Goal: Transaction & Acquisition: Purchase product/service

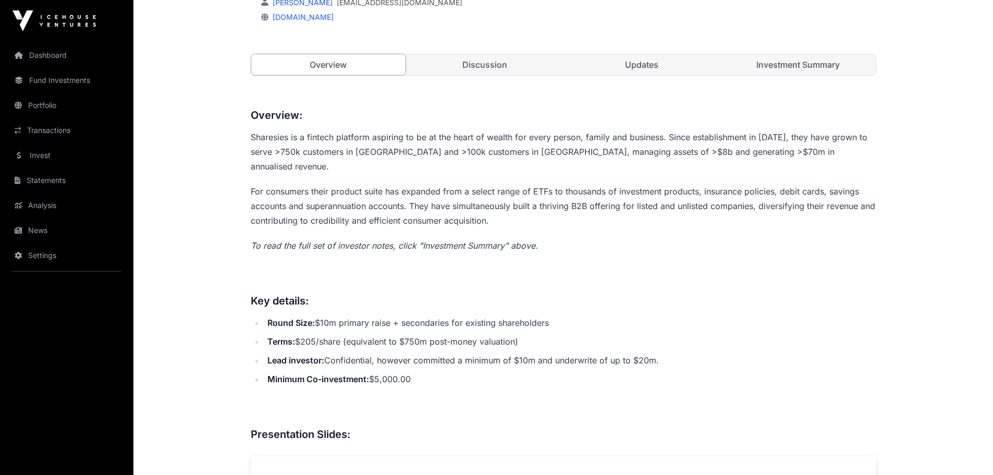
scroll to position [313, 0]
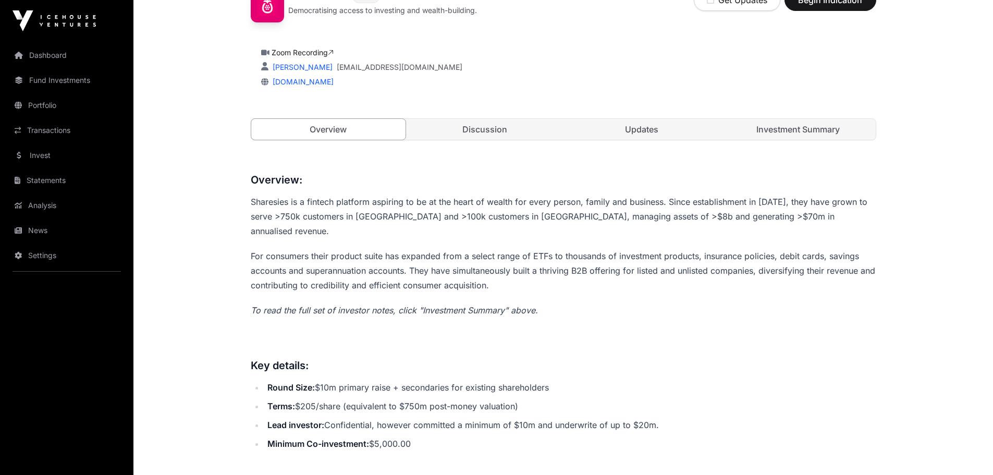
click at [489, 126] on link "Discussion" at bounding box center [484, 129] width 155 height 21
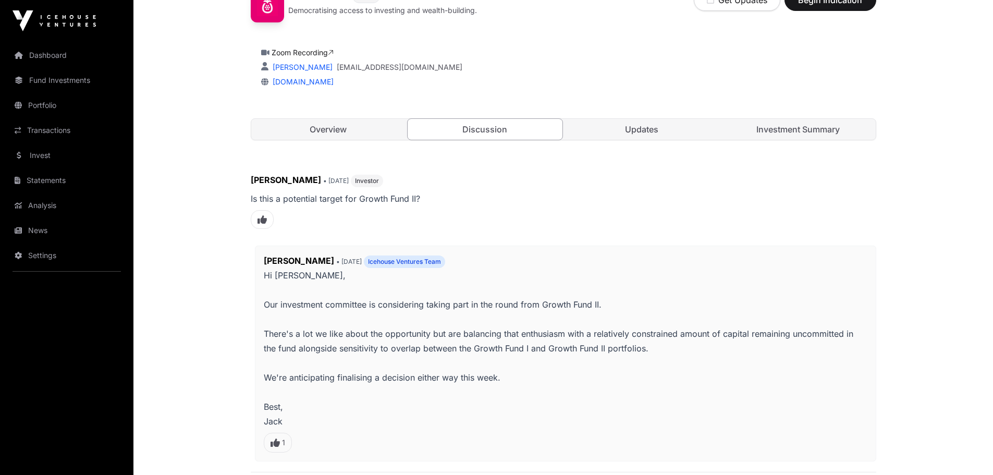
click at [653, 130] on link "Updates" at bounding box center [641, 129] width 155 height 21
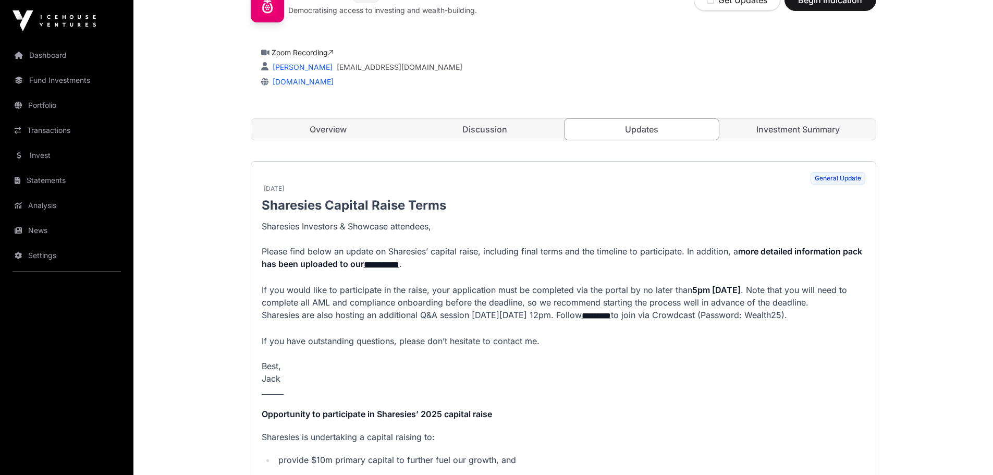
click at [786, 132] on link "Investment Summary" at bounding box center [798, 129] width 155 height 21
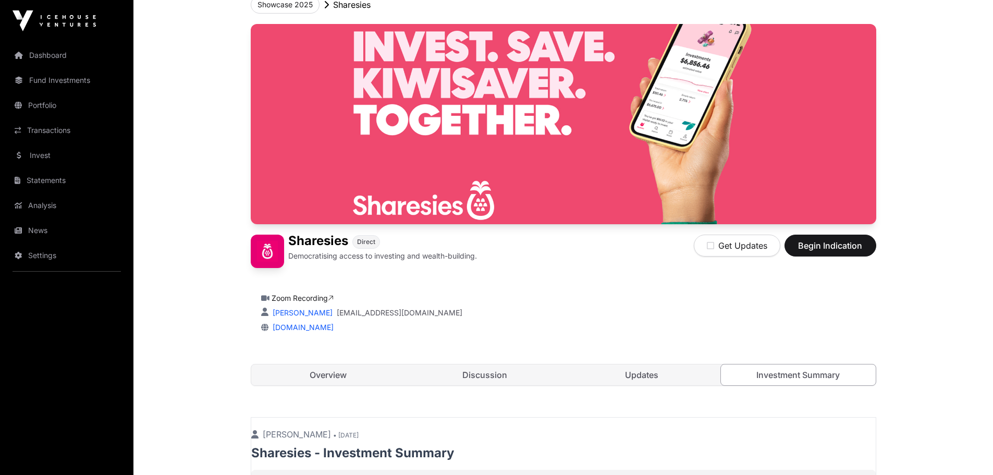
scroll to position [126, 0]
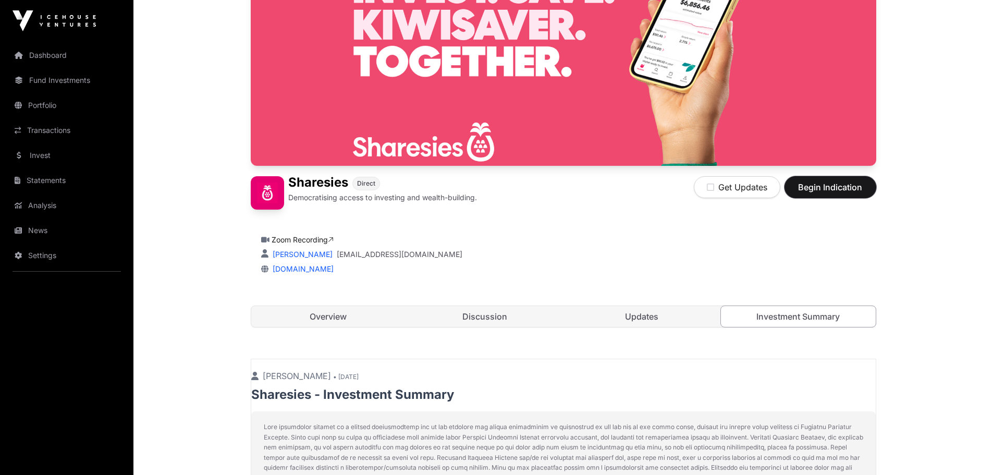
click at [828, 191] on span "Begin Indication" at bounding box center [830, 187] width 66 height 13
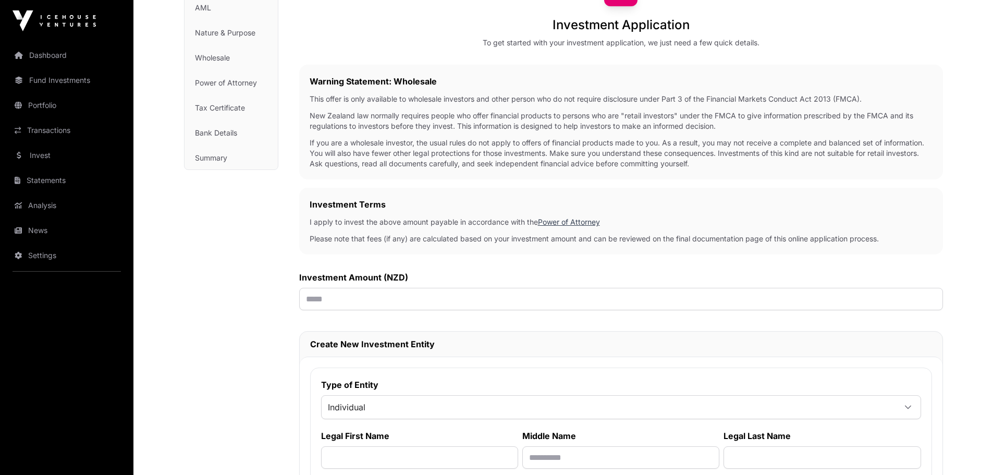
scroll to position [111, 0]
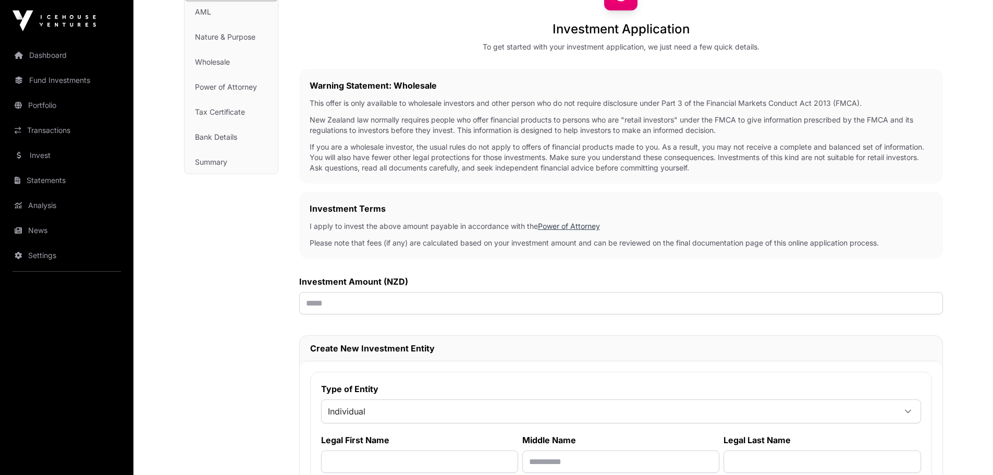
click at [435, 217] on div "Investment Terms I apply to invest the above amount payable in accordance with …" at bounding box center [621, 225] width 644 height 67
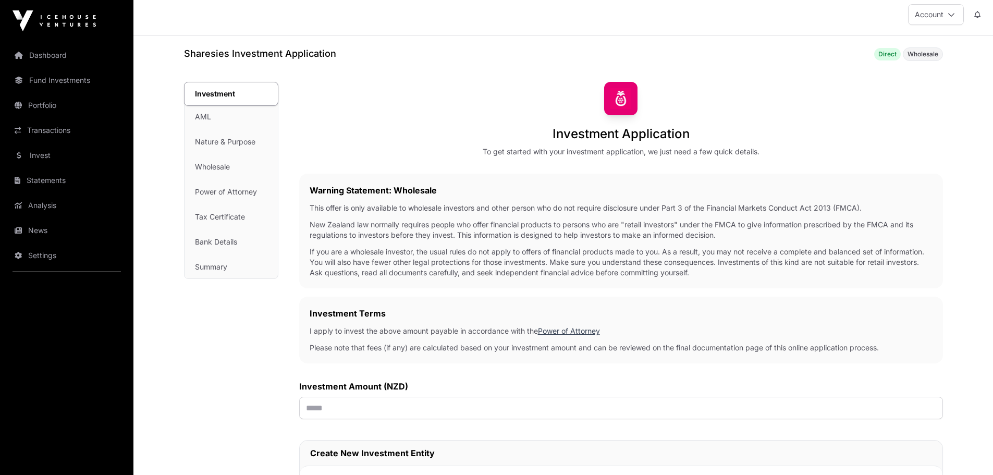
scroll to position [0, 0]
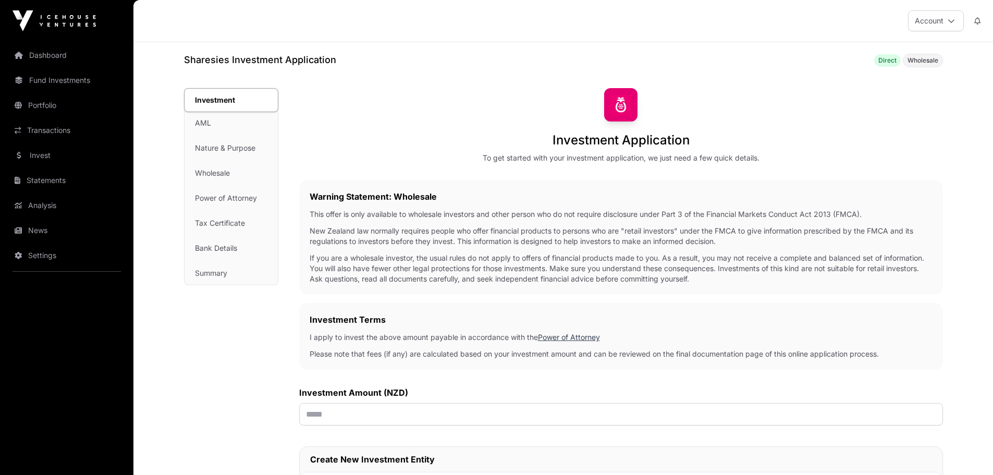
click at [886, 60] on span "Direct" at bounding box center [887, 60] width 18 height 8
click at [921, 64] on span "Wholesale" at bounding box center [922, 60] width 31 height 8
click at [927, 61] on span "Wholesale" at bounding box center [922, 60] width 31 height 8
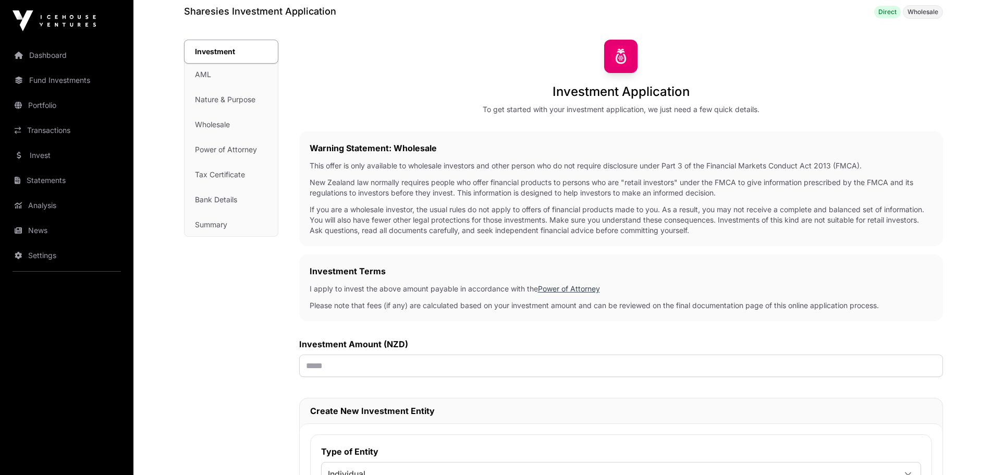
scroll to position [104, 0]
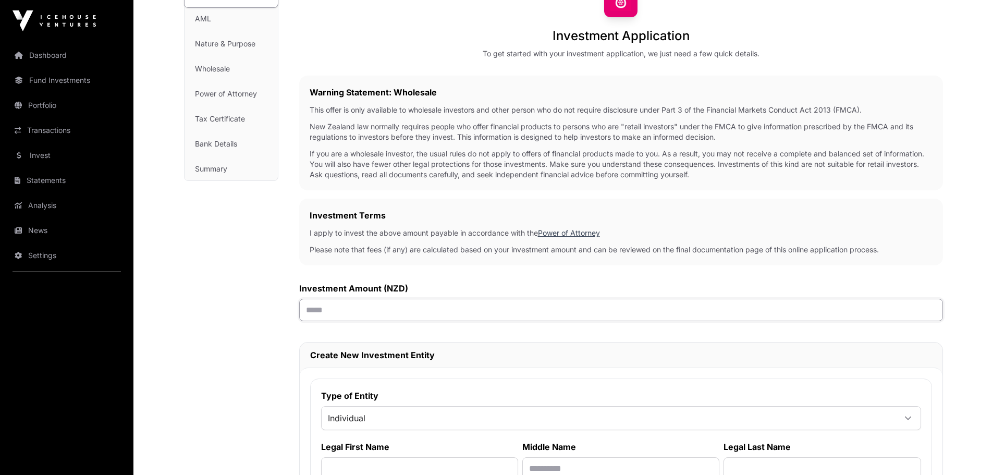
click at [356, 307] on input "text" at bounding box center [621, 310] width 644 height 22
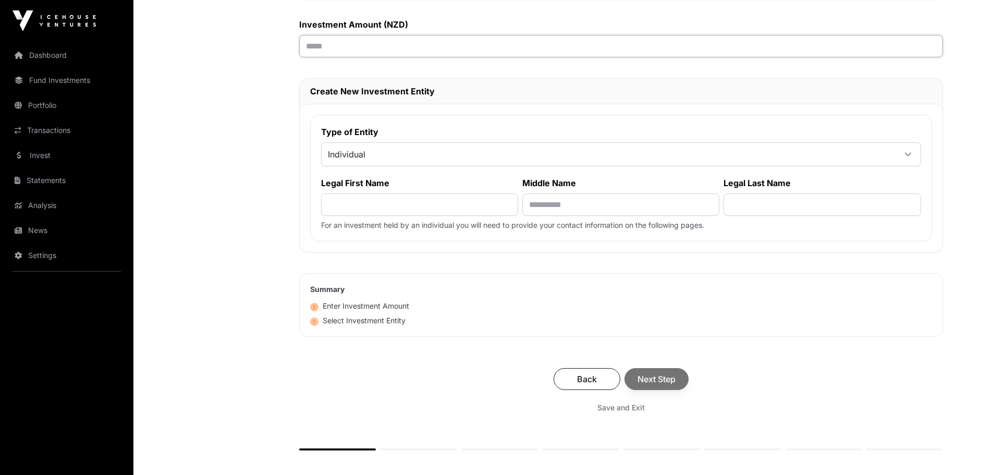
scroll to position [469, 0]
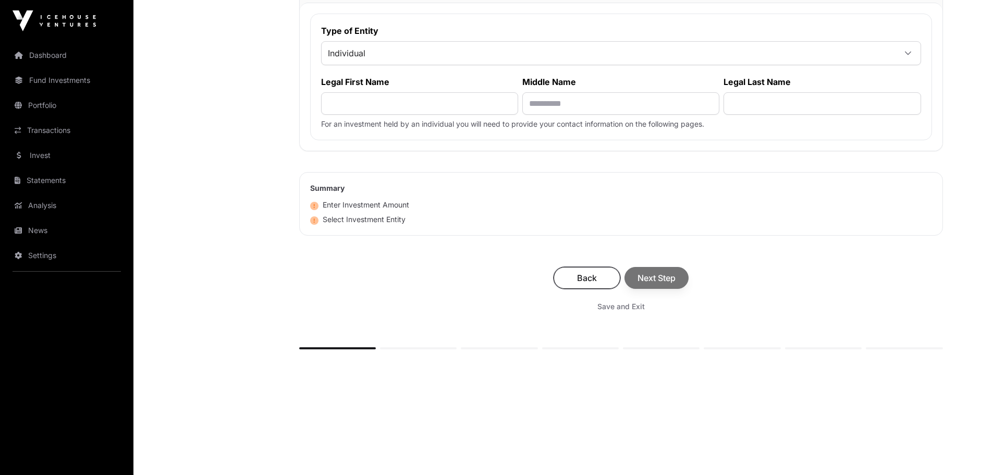
click at [583, 282] on span "Back" at bounding box center [586, 277] width 41 height 13
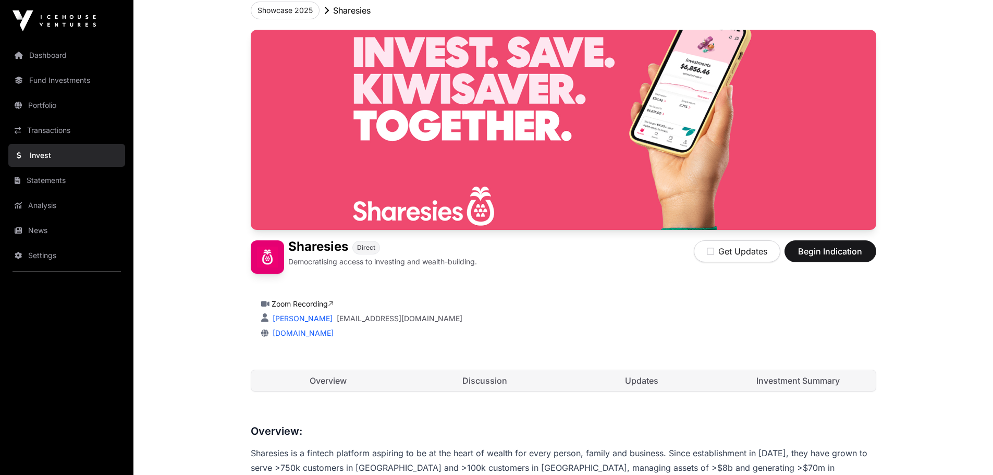
scroll to position [156, 0]
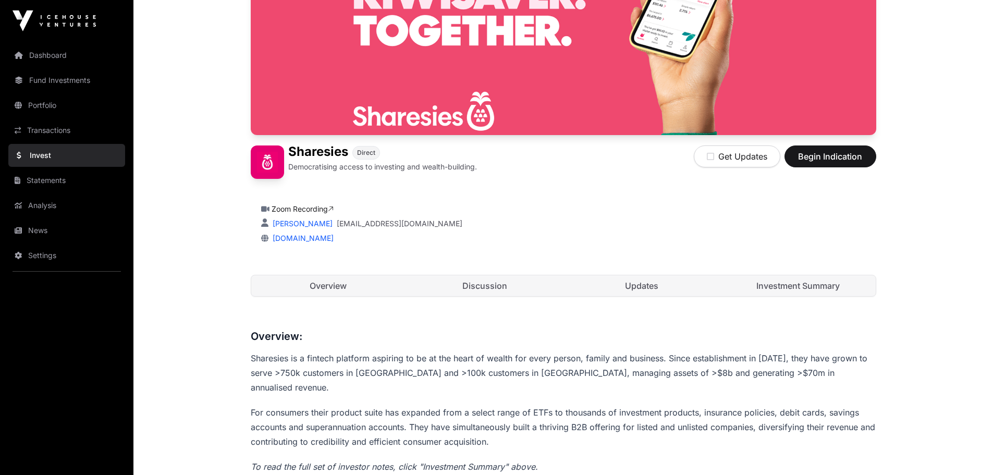
click at [344, 291] on link "Overview" at bounding box center [328, 285] width 155 height 21
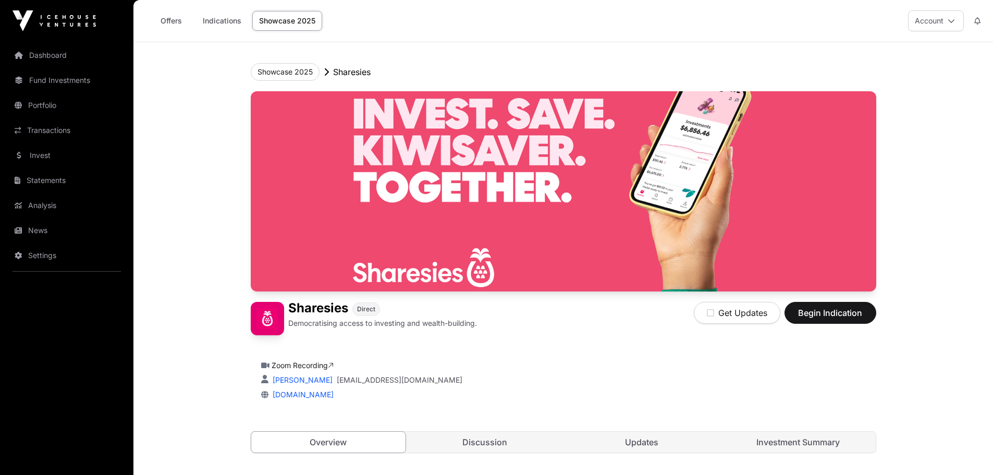
click at [223, 20] on link "Indications" at bounding box center [222, 21] width 52 height 20
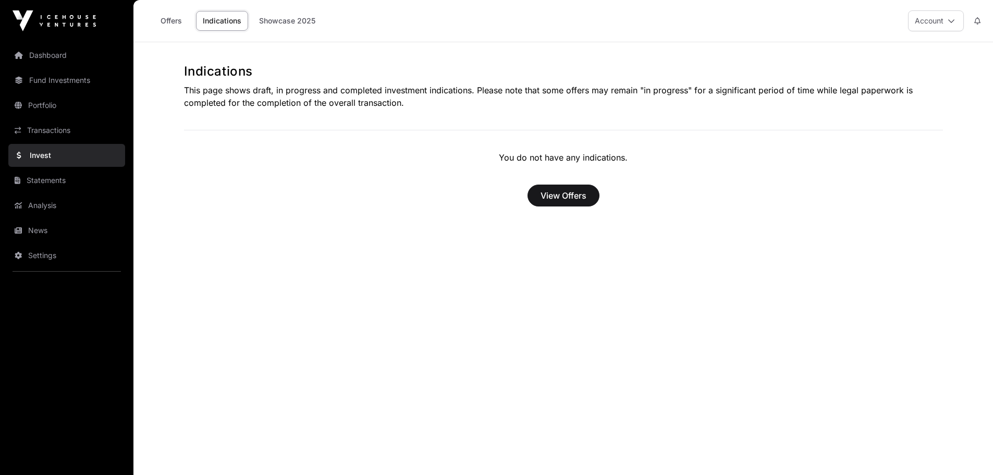
click at [168, 23] on link "Offers" at bounding box center [171, 21] width 42 height 20
click at [170, 23] on link "Offers" at bounding box center [171, 21] width 42 height 20
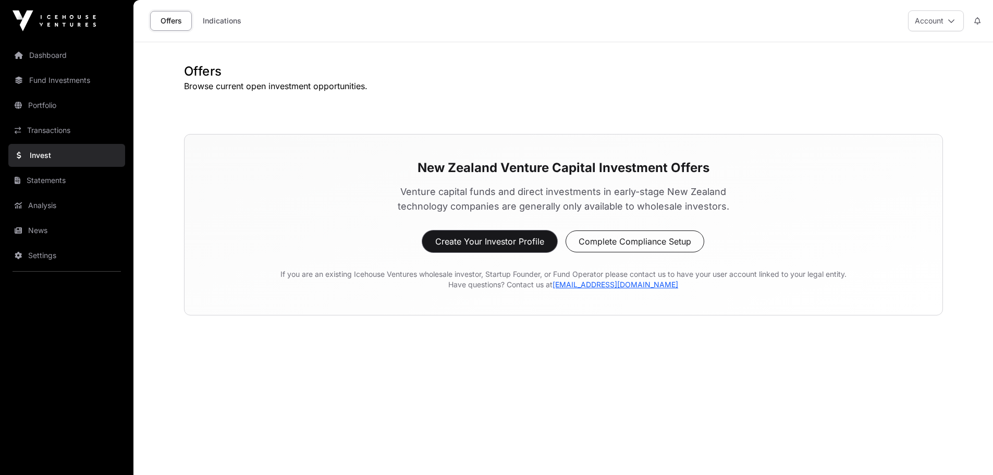
click at [467, 245] on button "Create Your Investor Profile" at bounding box center [489, 241] width 135 height 22
